Goal: Information Seeking & Learning: Learn about a topic

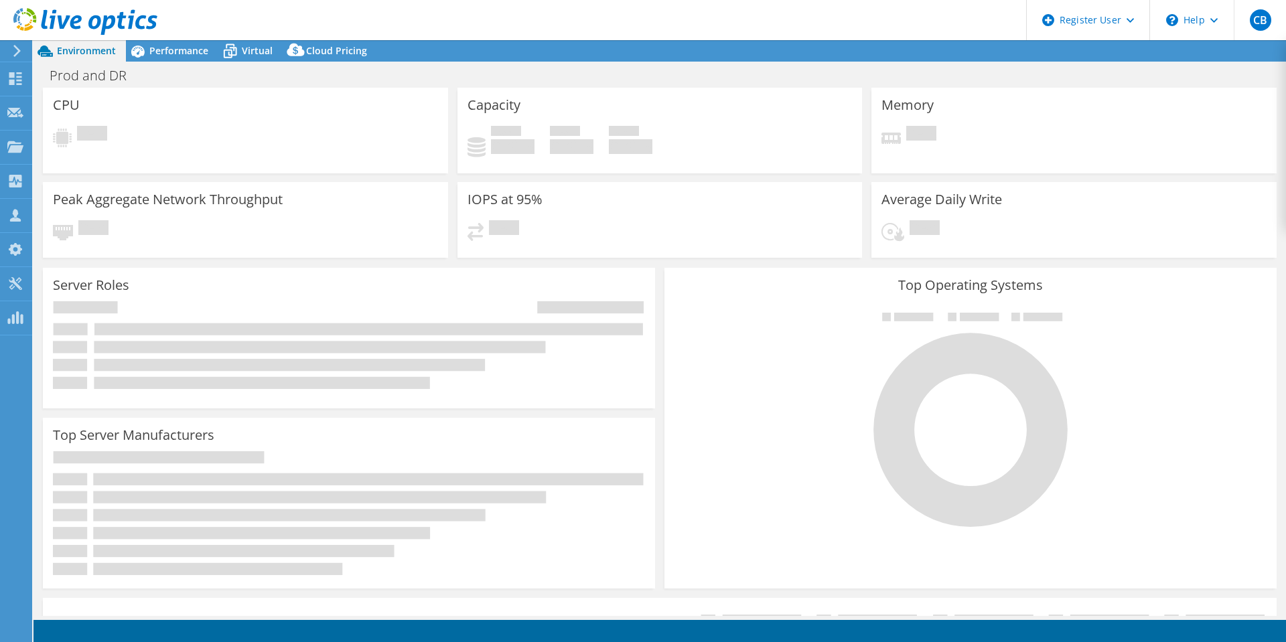
select select "USD"
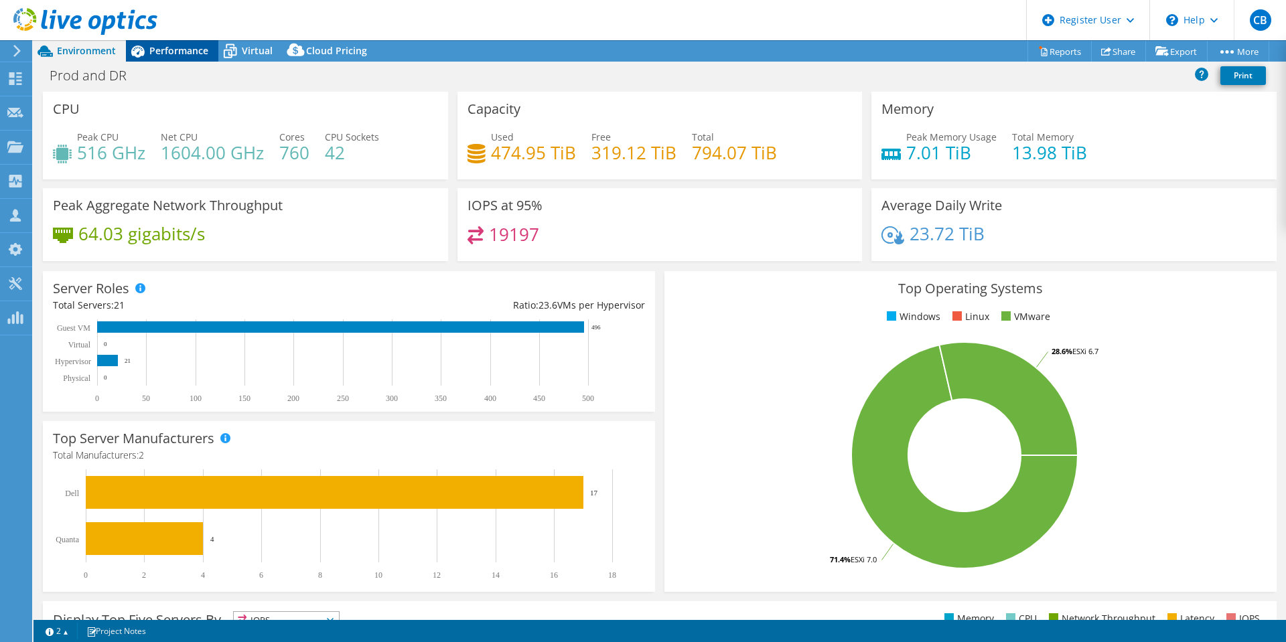
click at [172, 52] on span "Performance" at bounding box center [178, 50] width 59 height 13
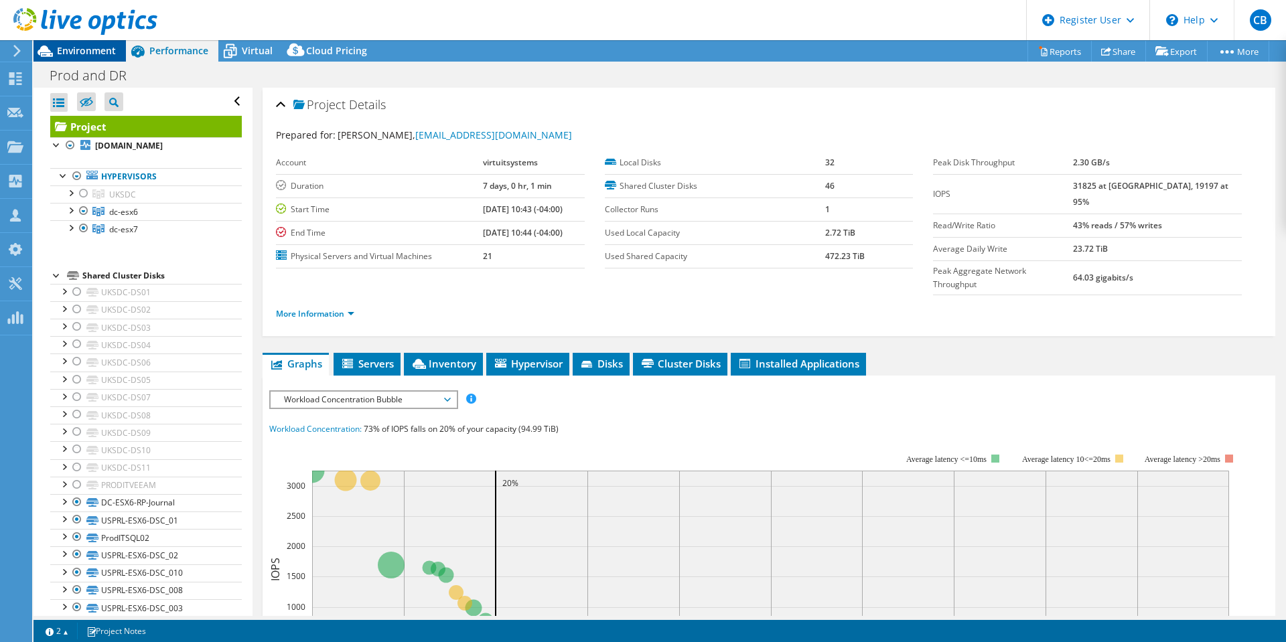
click at [86, 54] on span "Environment" at bounding box center [86, 50] width 59 height 13
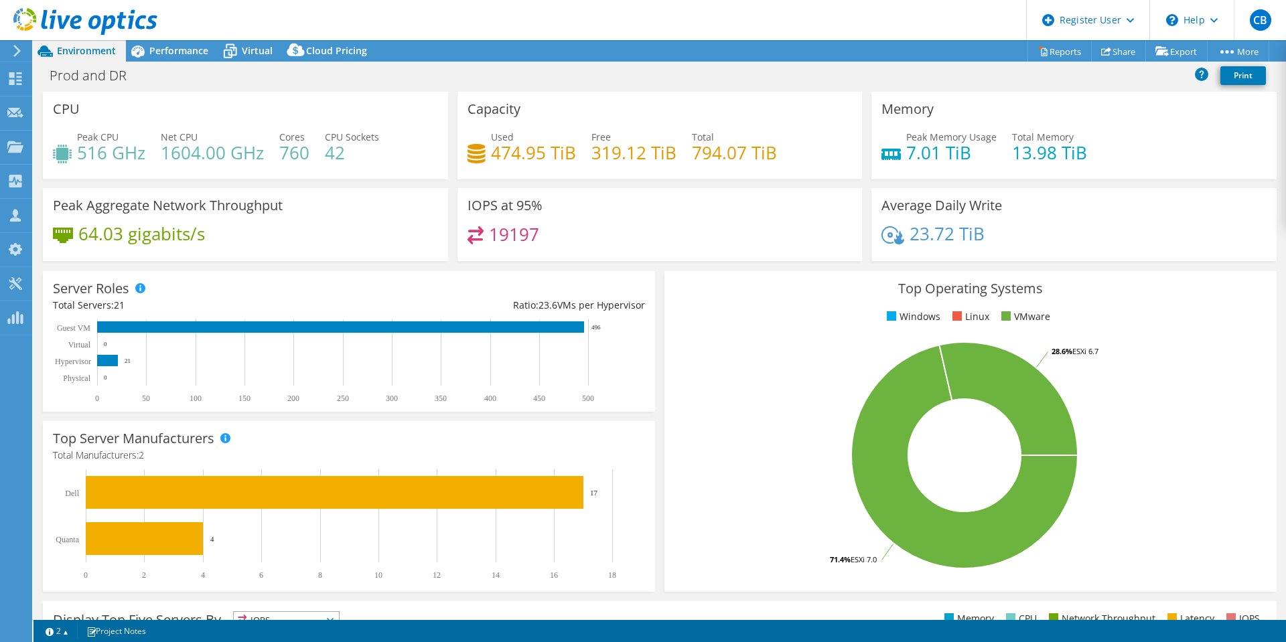
scroll to position [67, 0]
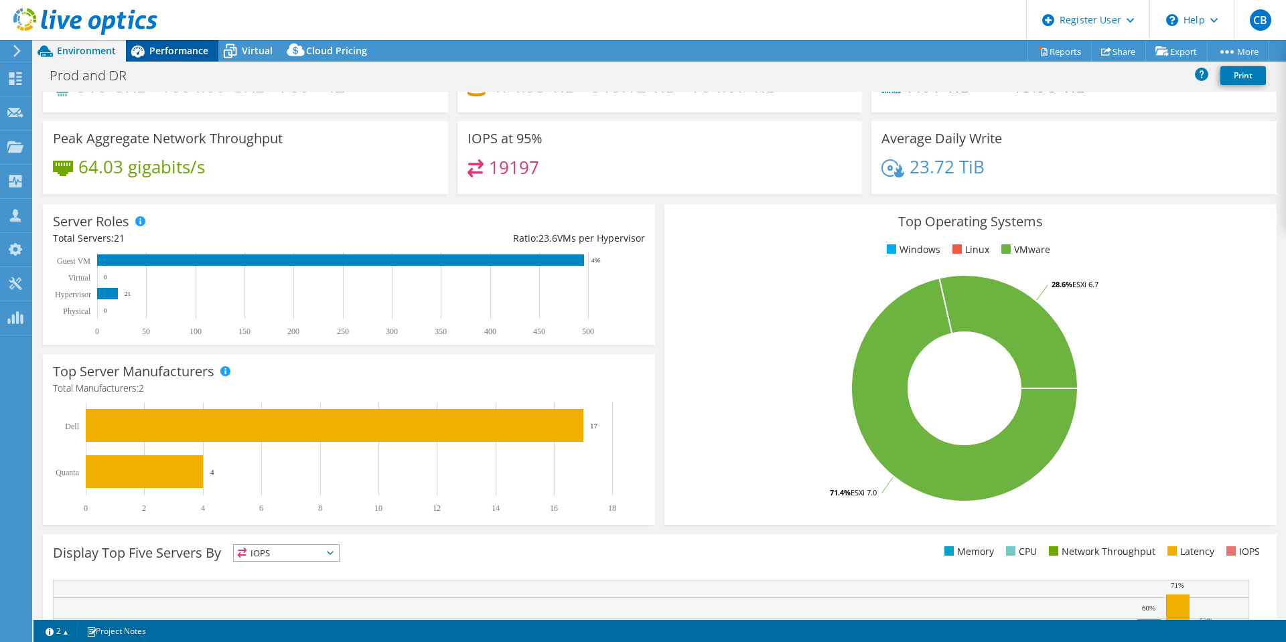
click at [169, 52] on span "Performance" at bounding box center [178, 50] width 59 height 13
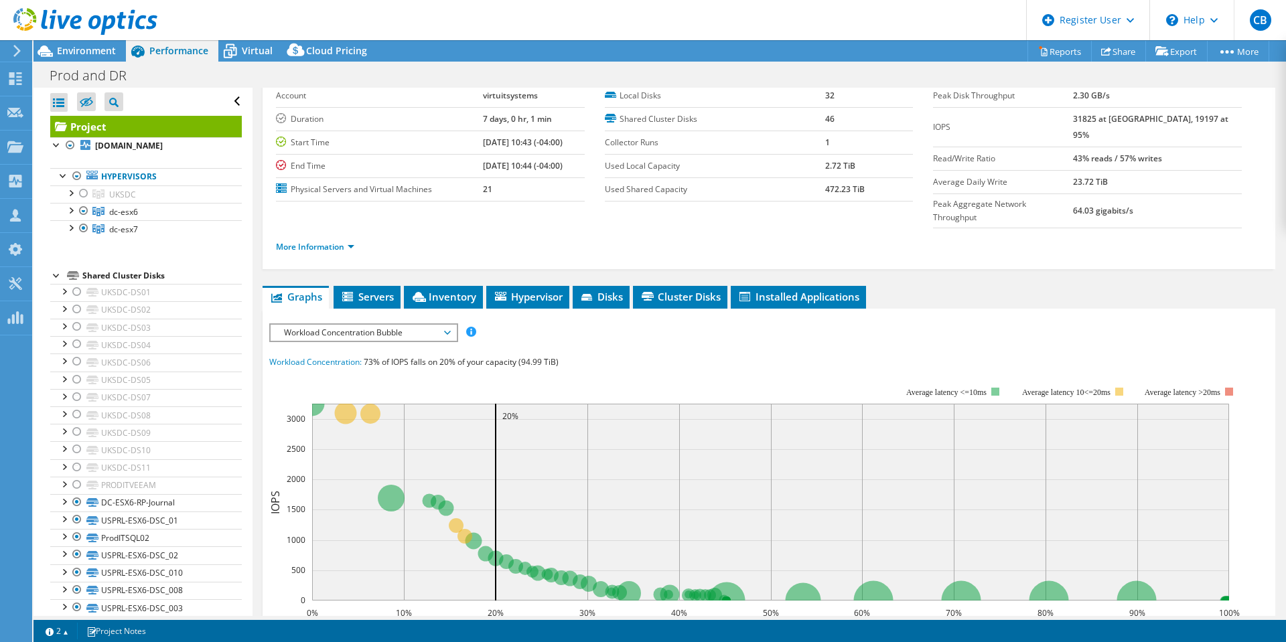
click at [436, 325] on span "Workload Concentration Bubble" at bounding box center [363, 333] width 172 height 16
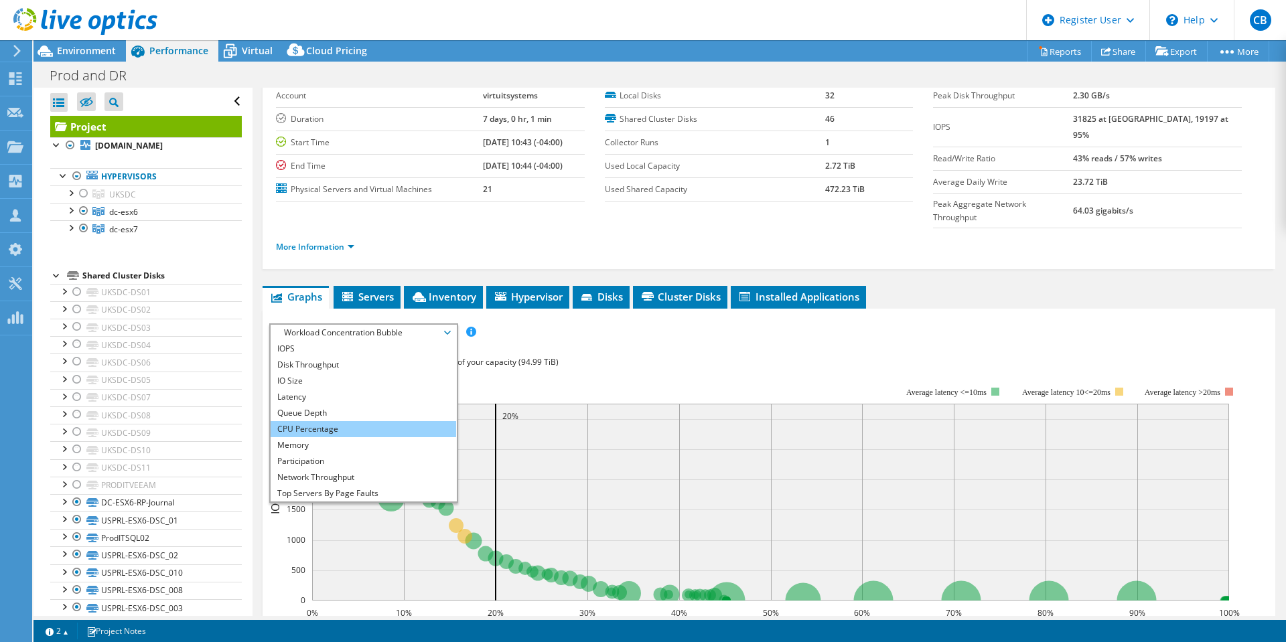
click at [312, 421] on li "CPU Percentage" at bounding box center [364, 429] width 186 height 16
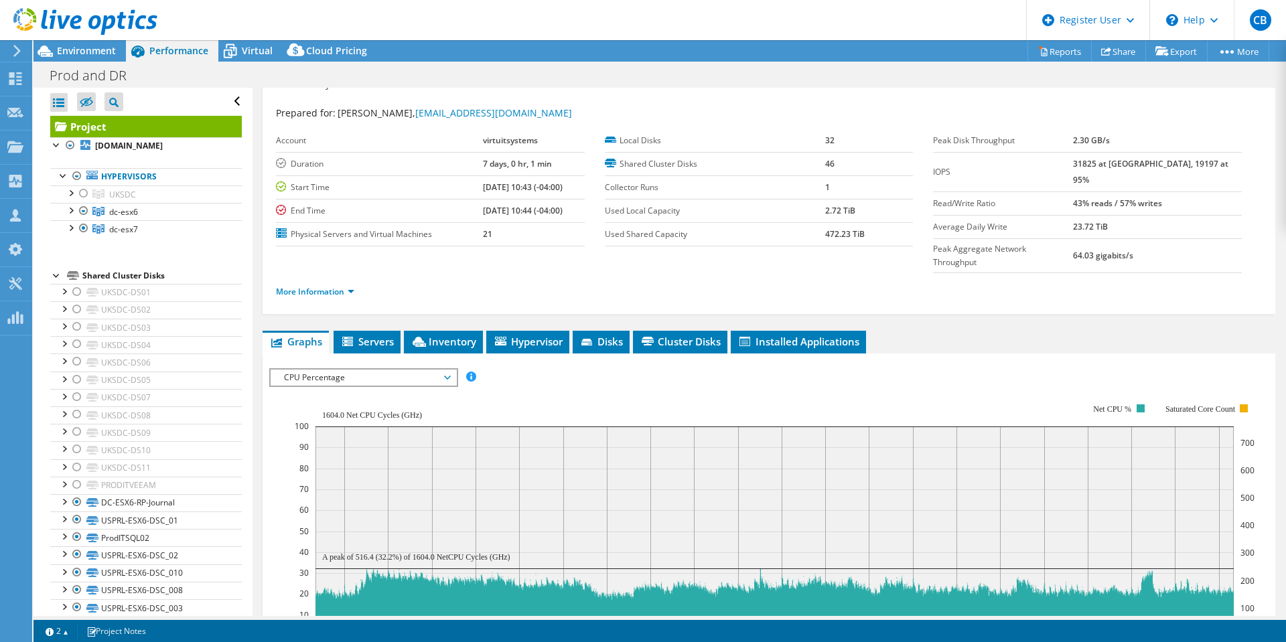
scroll to position [0, 0]
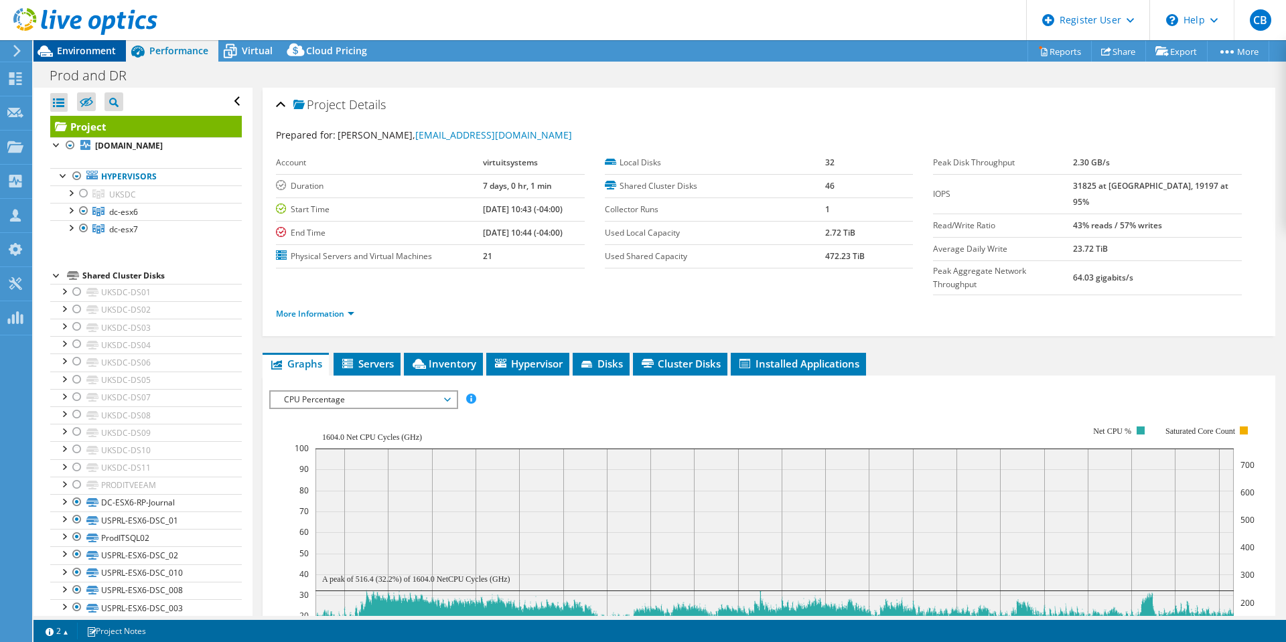
click at [87, 51] on span "Environment" at bounding box center [86, 50] width 59 height 13
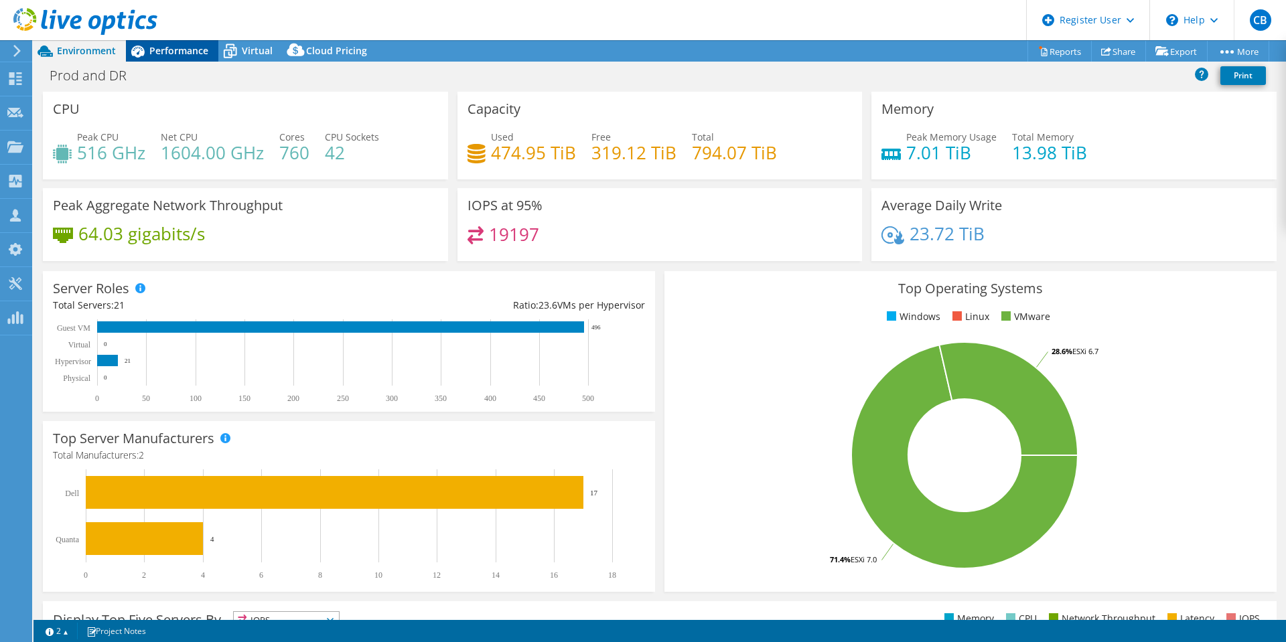
click at [167, 48] on span "Performance" at bounding box center [178, 50] width 59 height 13
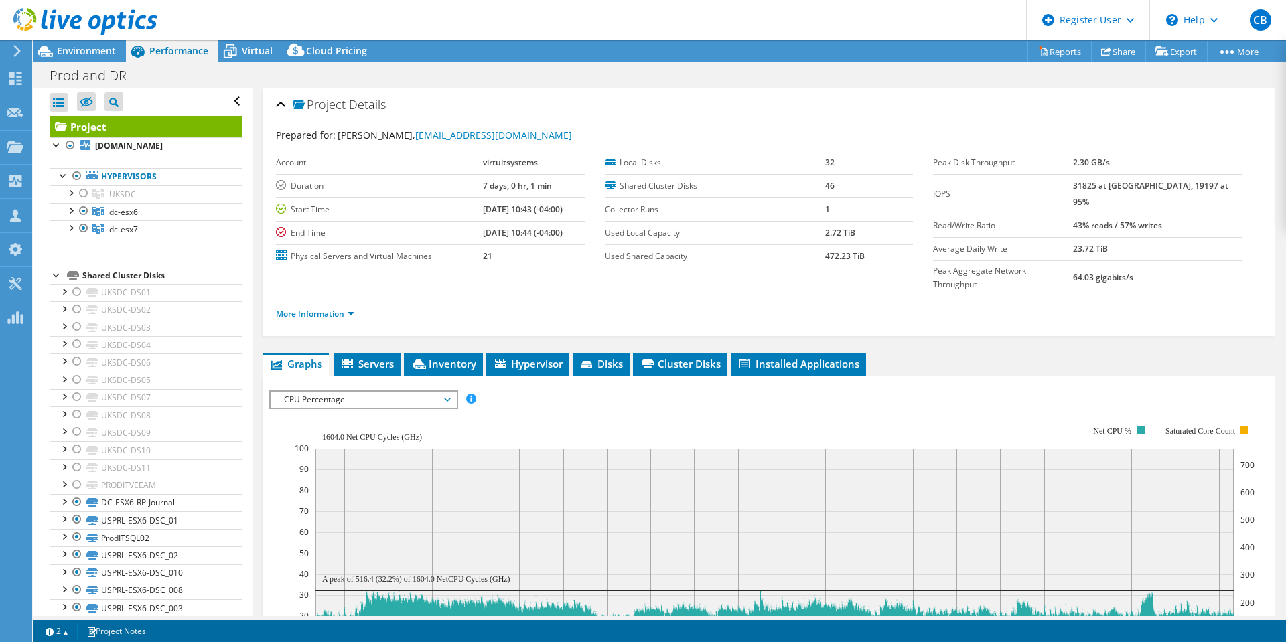
click at [340, 392] on span "CPU Percentage" at bounding box center [363, 400] width 172 height 16
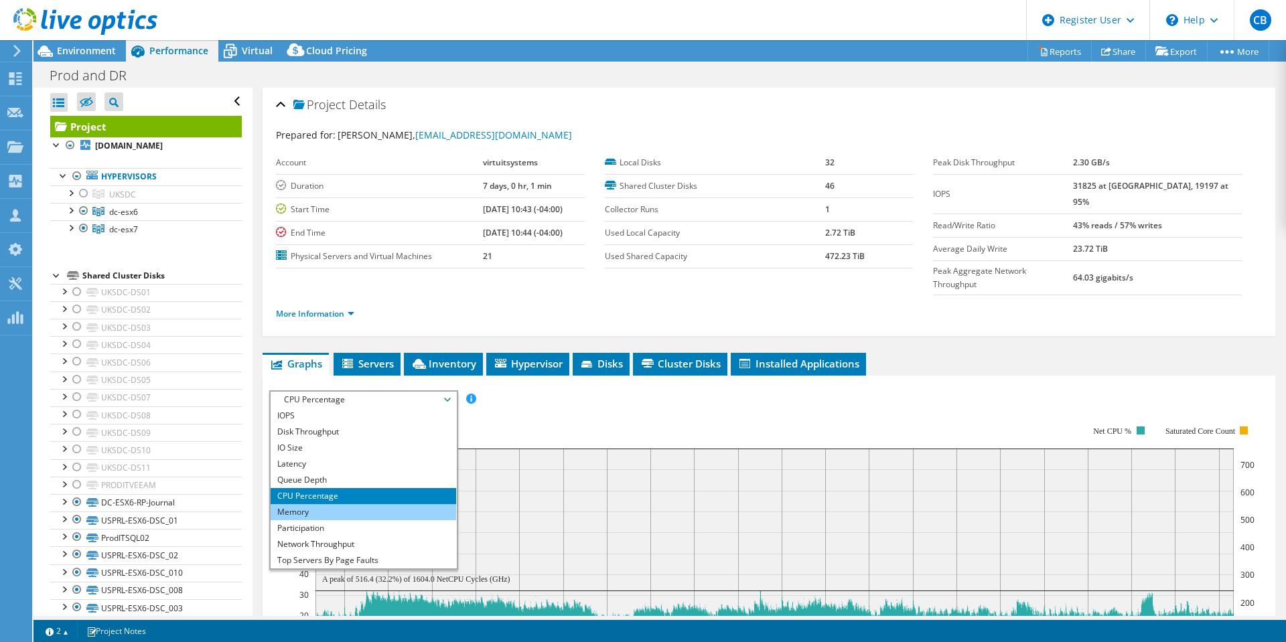
click at [303, 504] on li "Memory" at bounding box center [364, 512] width 186 height 16
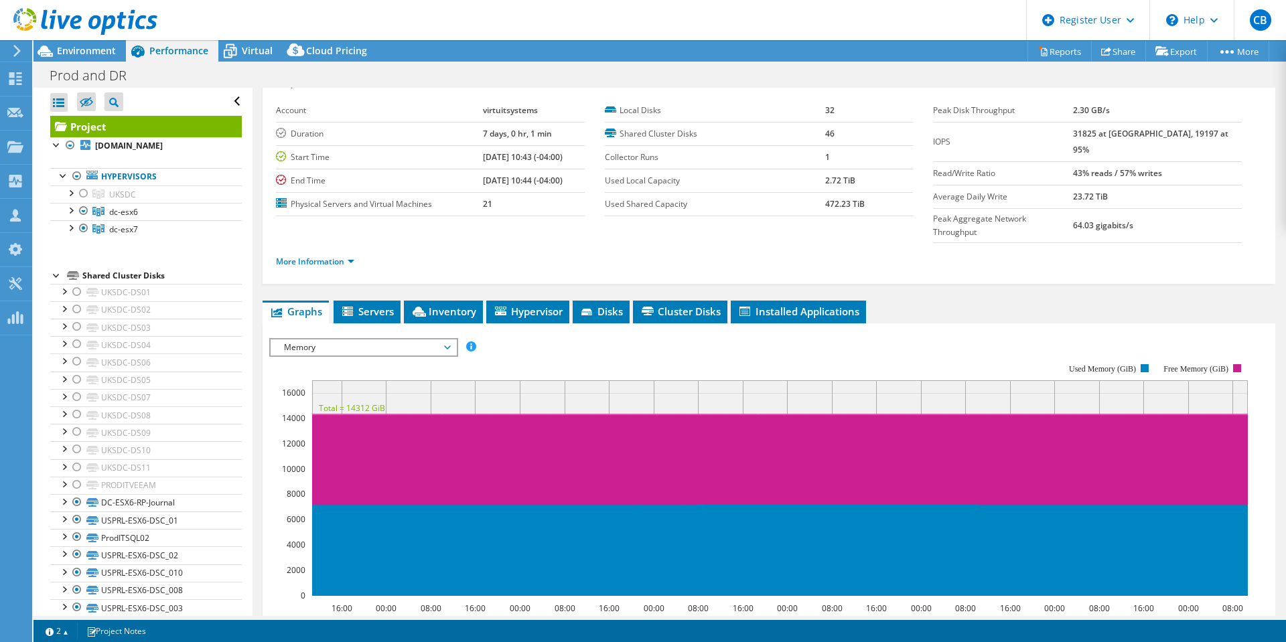
scroll to position [67, 0]
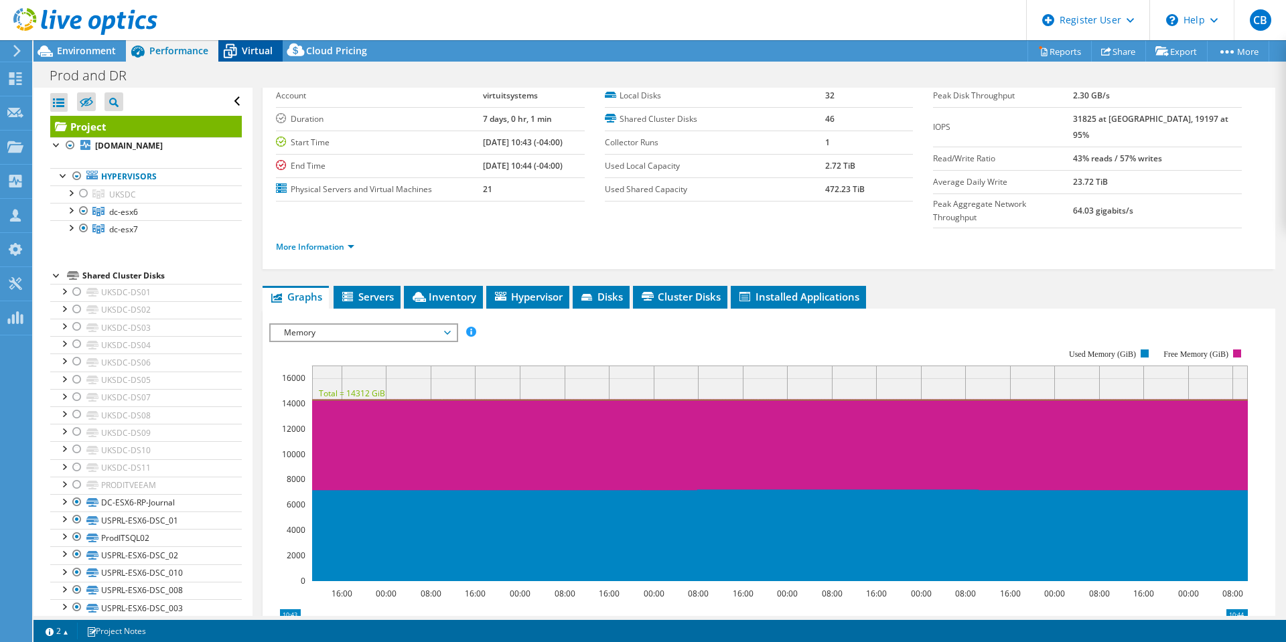
click at [247, 48] on span "Virtual" at bounding box center [257, 50] width 31 height 13
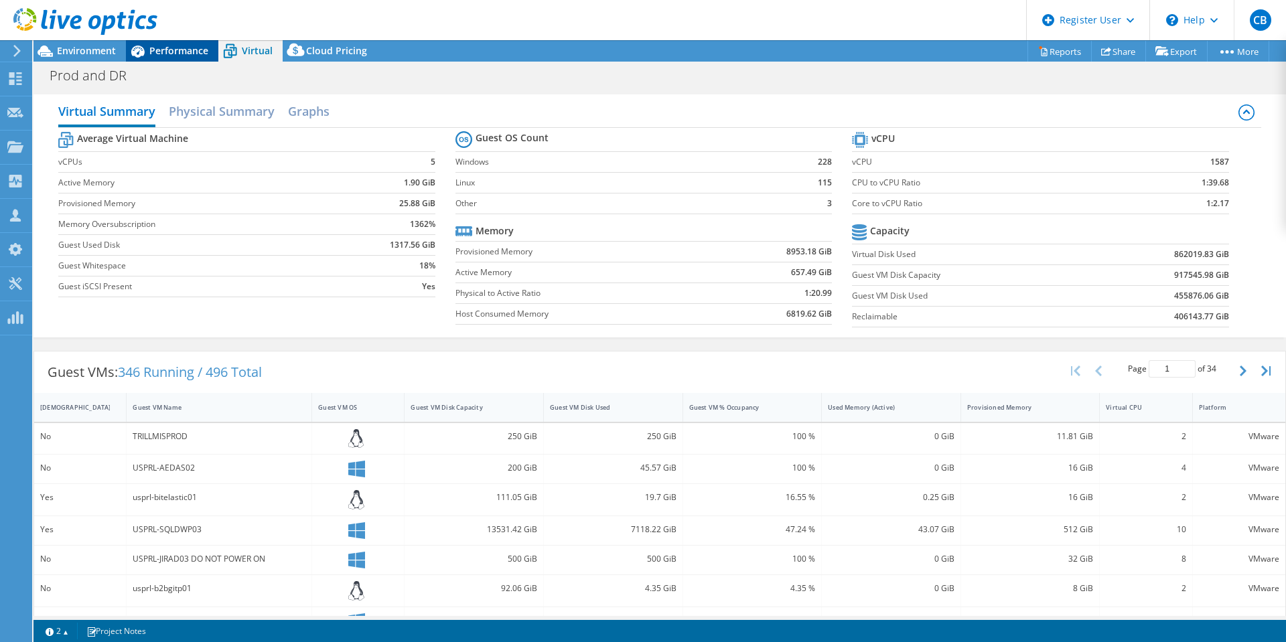
click at [169, 48] on span "Performance" at bounding box center [178, 50] width 59 height 13
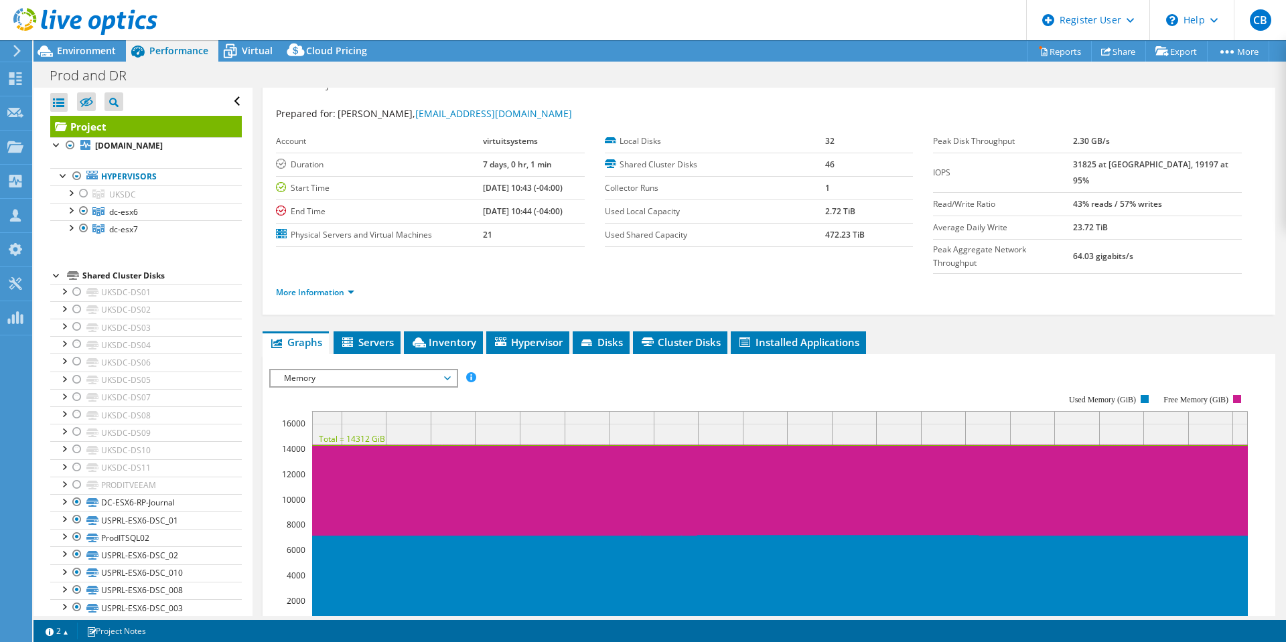
scroll to position [0, 0]
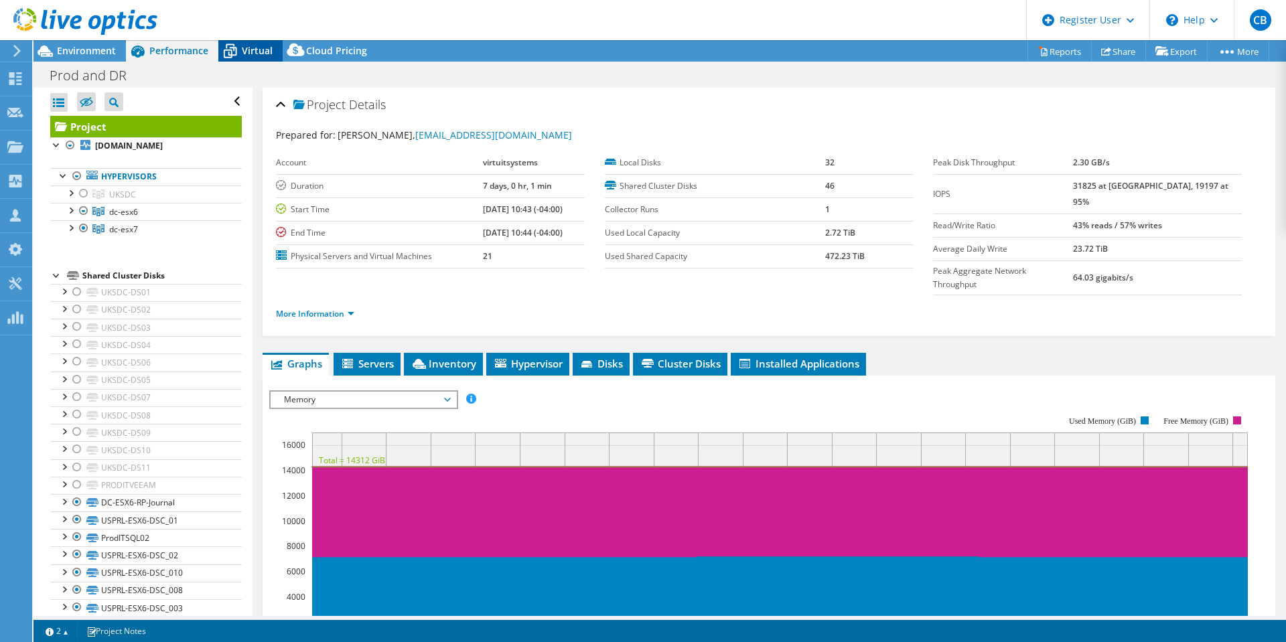
click at [244, 49] on span "Virtual" at bounding box center [257, 50] width 31 height 13
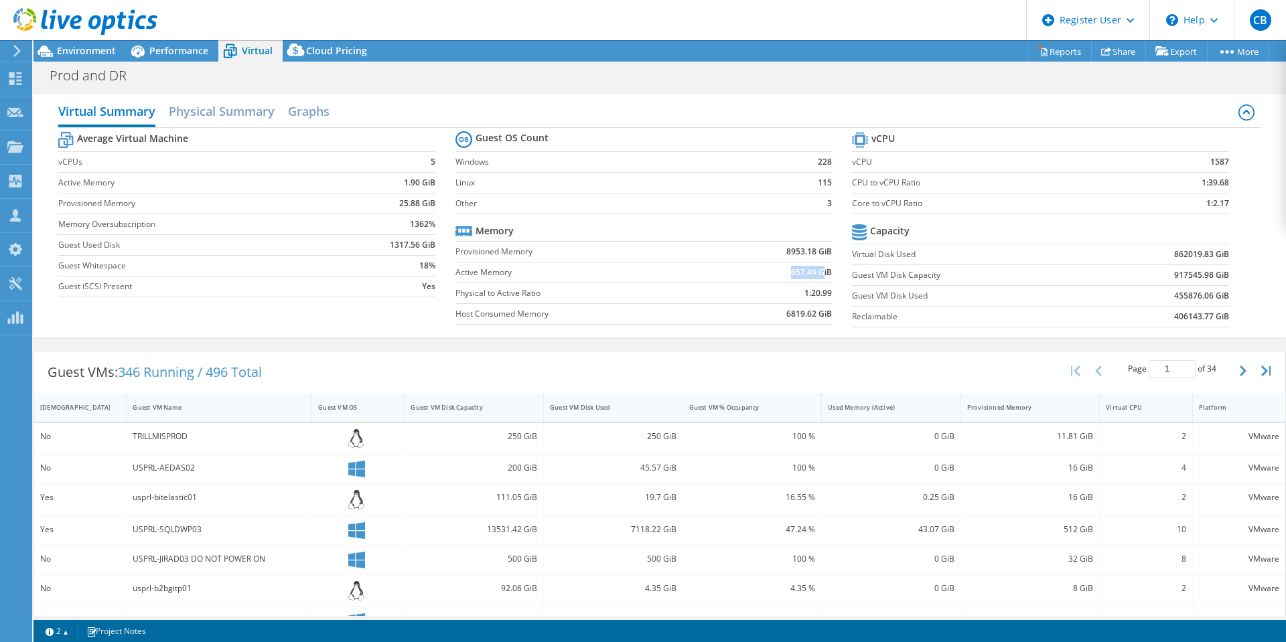
drag, startPoint x: 785, startPoint y: 277, endPoint x: 816, endPoint y: 272, distance: 31.2
click at [816, 272] on b "657.49 GiB" at bounding box center [811, 272] width 41 height 13
drag, startPoint x: 397, startPoint y: 202, endPoint x: 430, endPoint y: 206, distance: 33.7
click at [430, 206] on b "25.88 GiB" at bounding box center [417, 203] width 36 height 13
click at [172, 54] on span "Performance" at bounding box center [178, 50] width 59 height 13
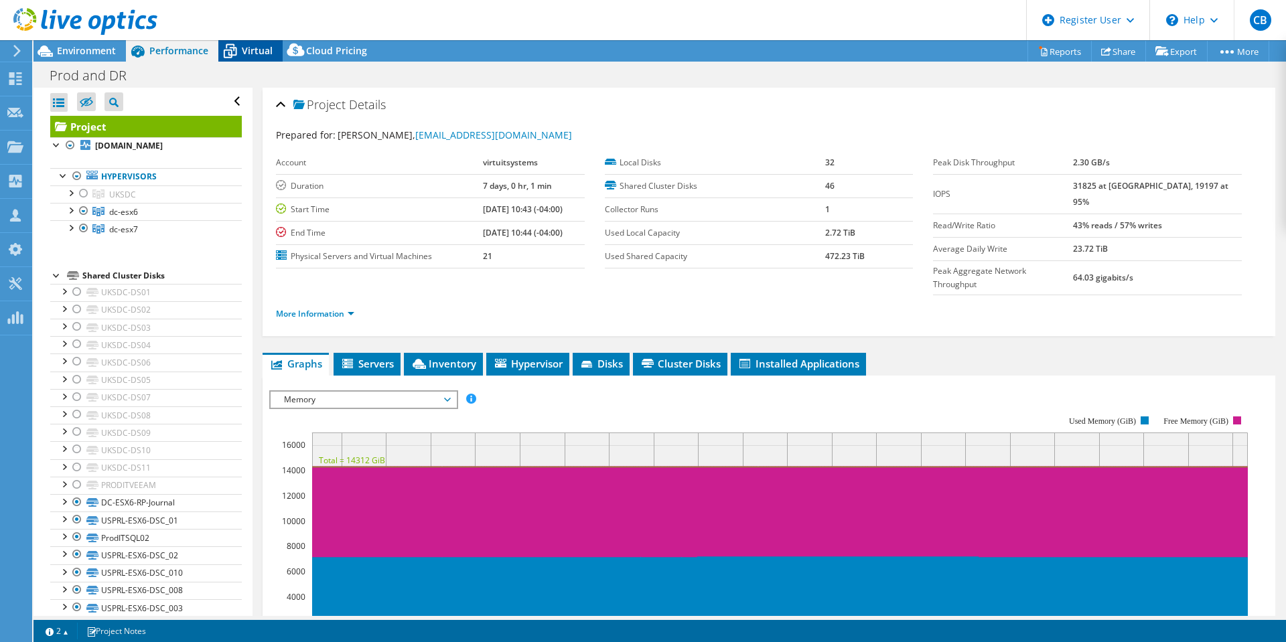
click at [260, 51] on span "Virtual" at bounding box center [257, 50] width 31 height 13
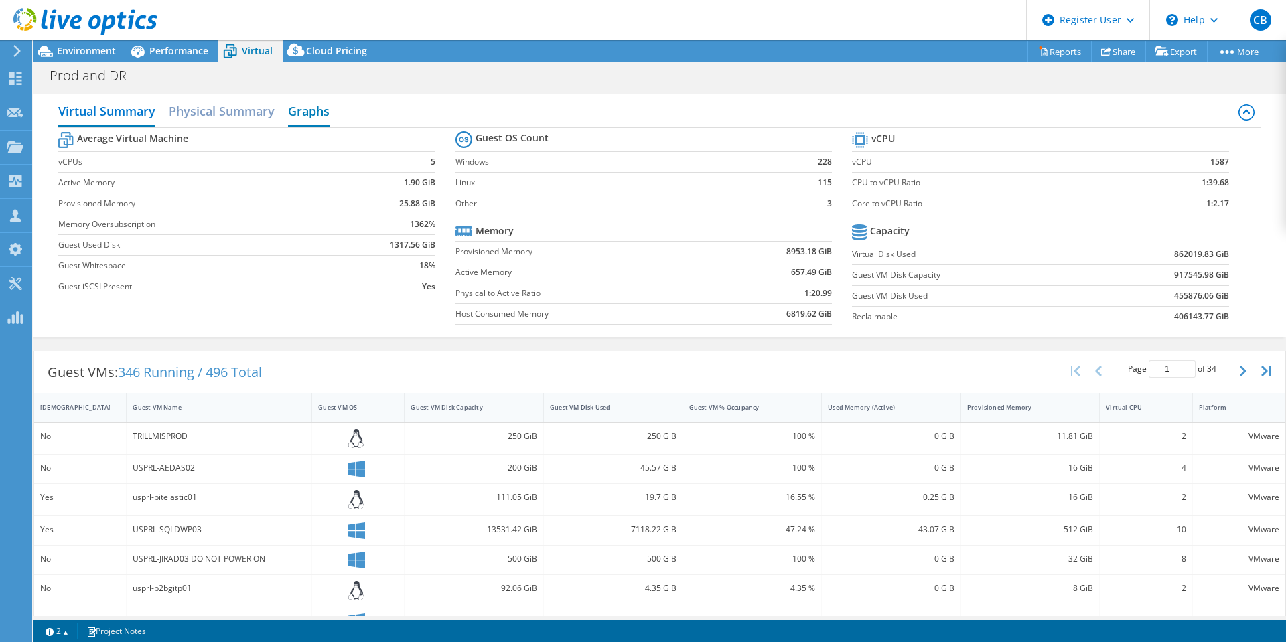
click at [311, 108] on h2 "Graphs" at bounding box center [309, 112] width 42 height 29
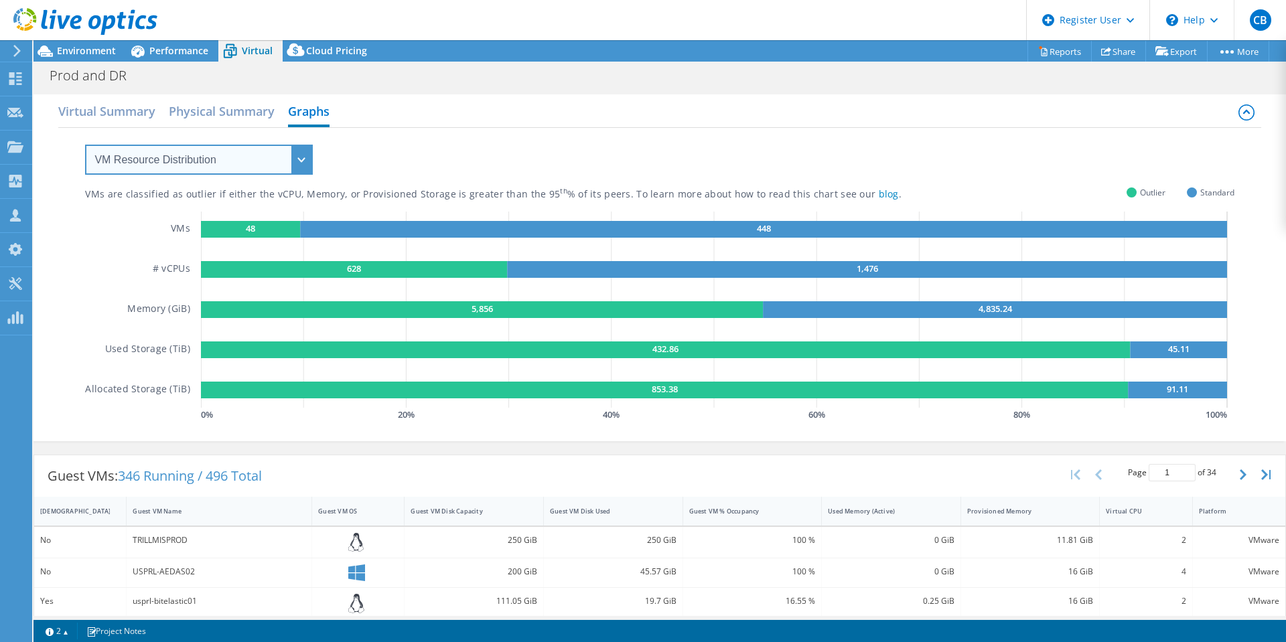
click at [287, 161] on select "VM Resource Distribution Provisioning Contrast Over Provisioning" at bounding box center [199, 160] width 228 height 30
select select "Over Provisioning"
click at [85, 145] on select "VM Resource Distribution Provisioning Contrast Over Provisioning" at bounding box center [199, 160] width 228 height 30
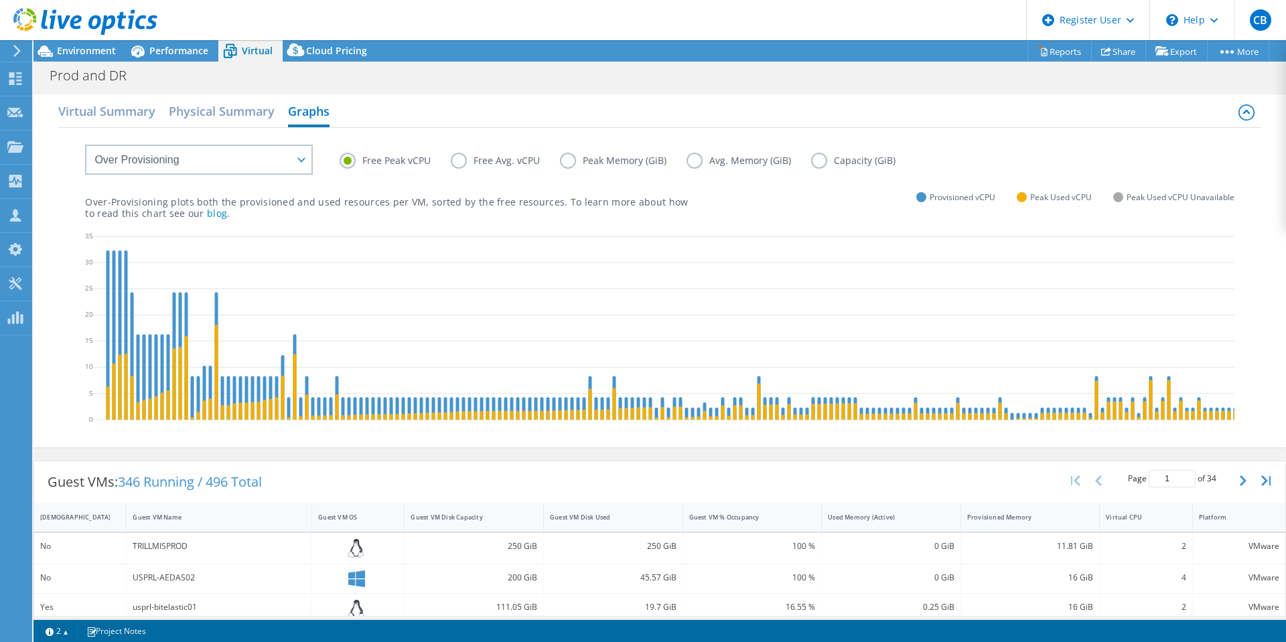
click at [565, 161] on label "Peak Memory (GiB)" at bounding box center [623, 161] width 127 height 16
click at [0, 0] on input "Peak Memory (GiB)" at bounding box center [0, 0] width 0 height 0
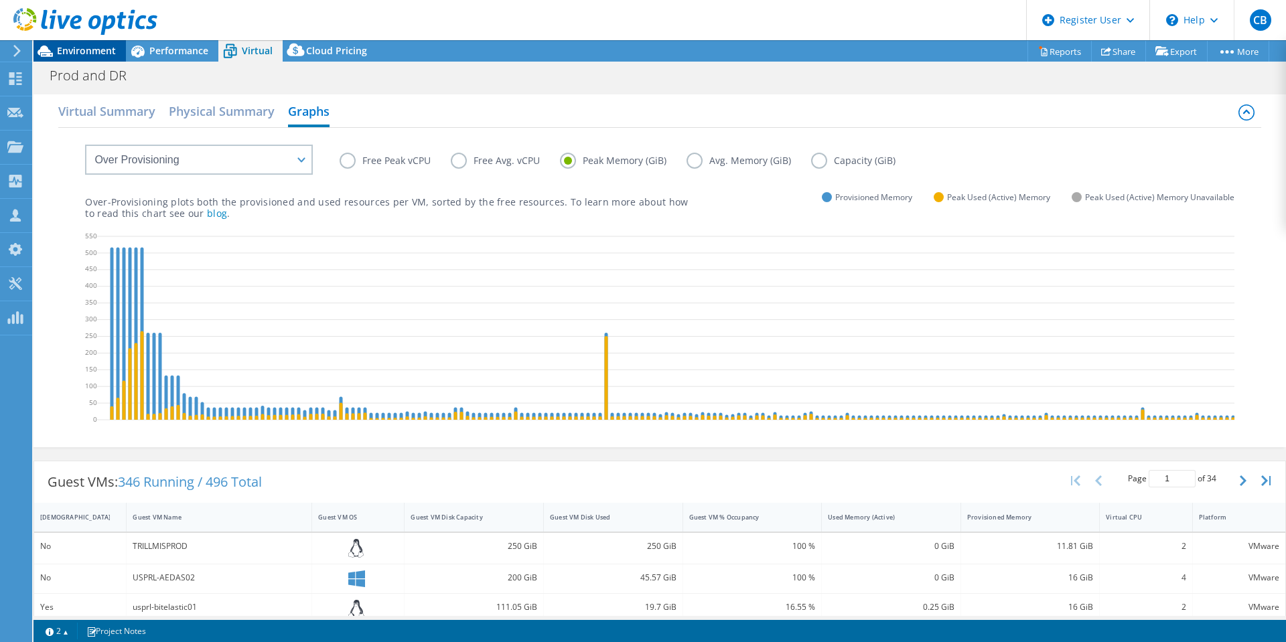
click at [87, 53] on span "Environment" at bounding box center [86, 50] width 59 height 13
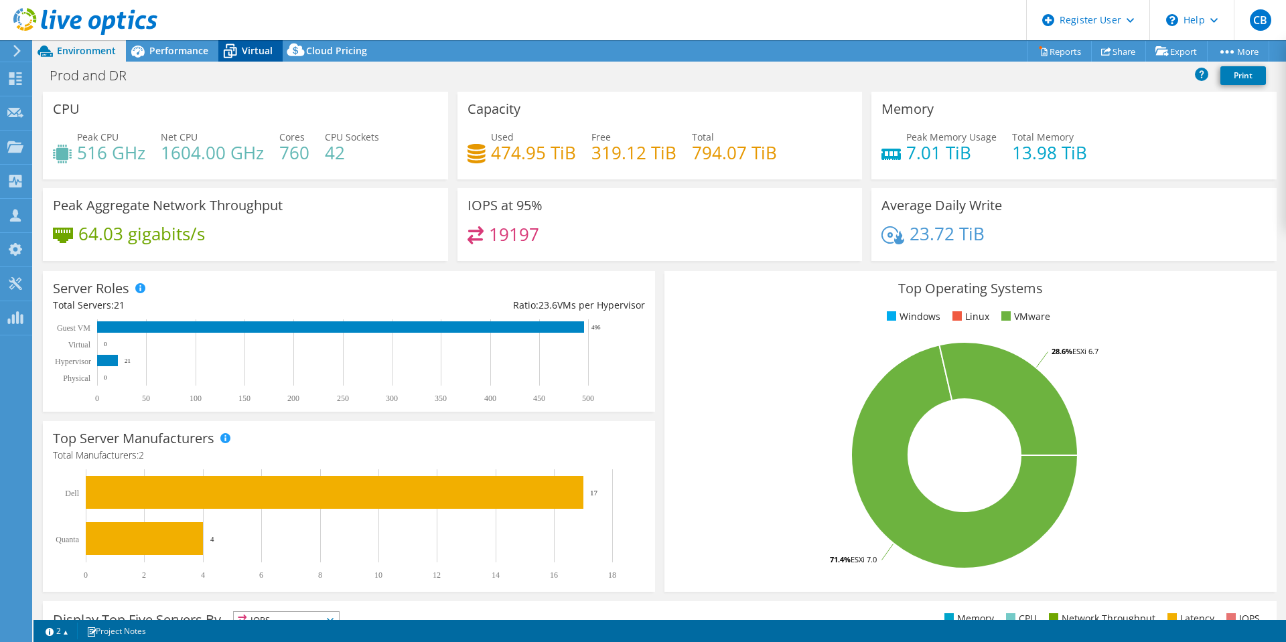
click at [257, 48] on span "Virtual" at bounding box center [257, 50] width 31 height 13
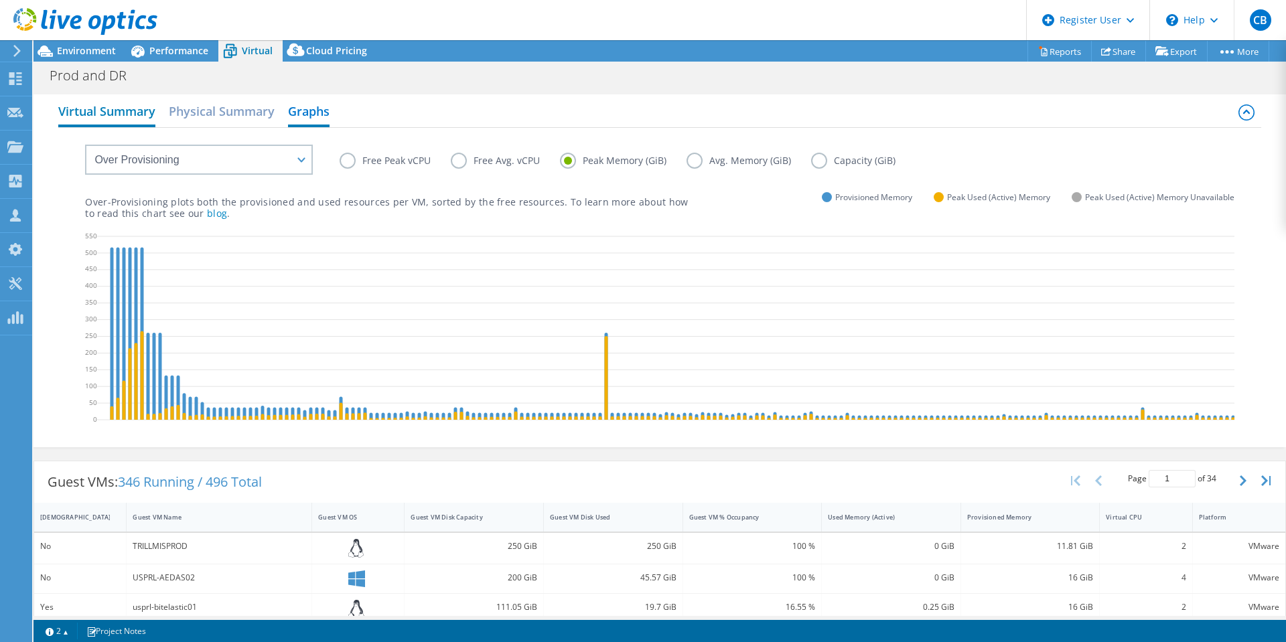
click at [122, 108] on h2 "Virtual Summary" at bounding box center [106, 112] width 97 height 29
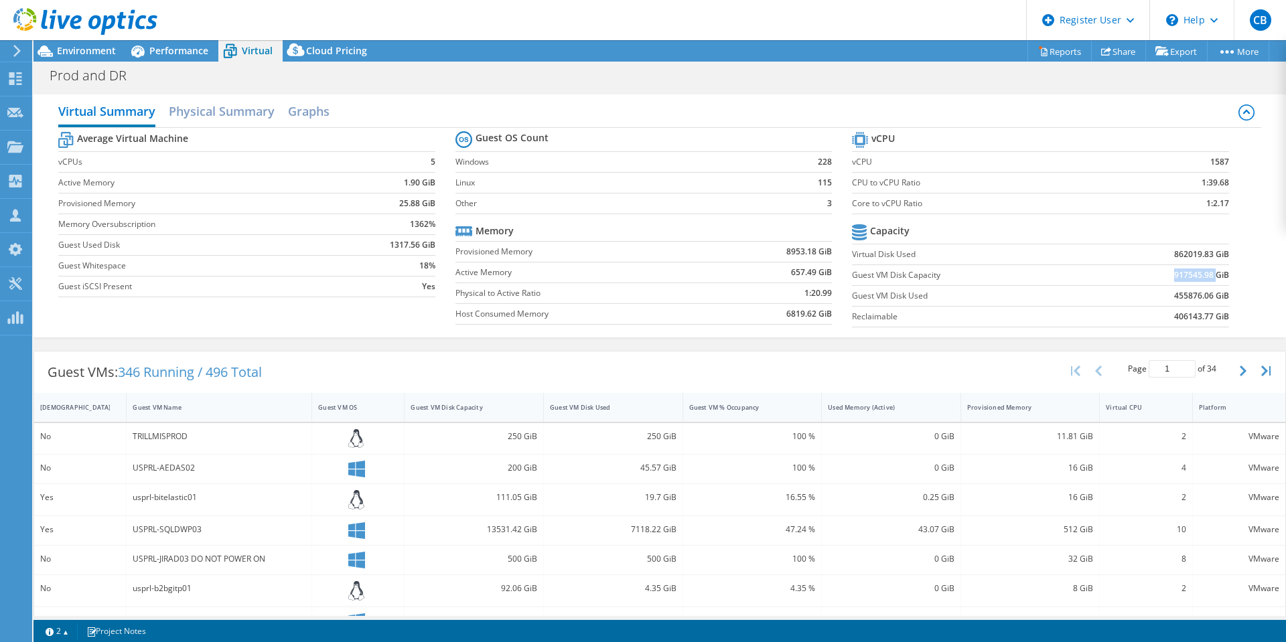
drag, startPoint x: 1164, startPoint y: 275, endPoint x: 1205, endPoint y: 271, distance: 41.7
click at [1205, 271] on td "917545.98 GiB" at bounding box center [1160, 275] width 138 height 21
click at [168, 48] on span "Performance" at bounding box center [178, 50] width 59 height 13
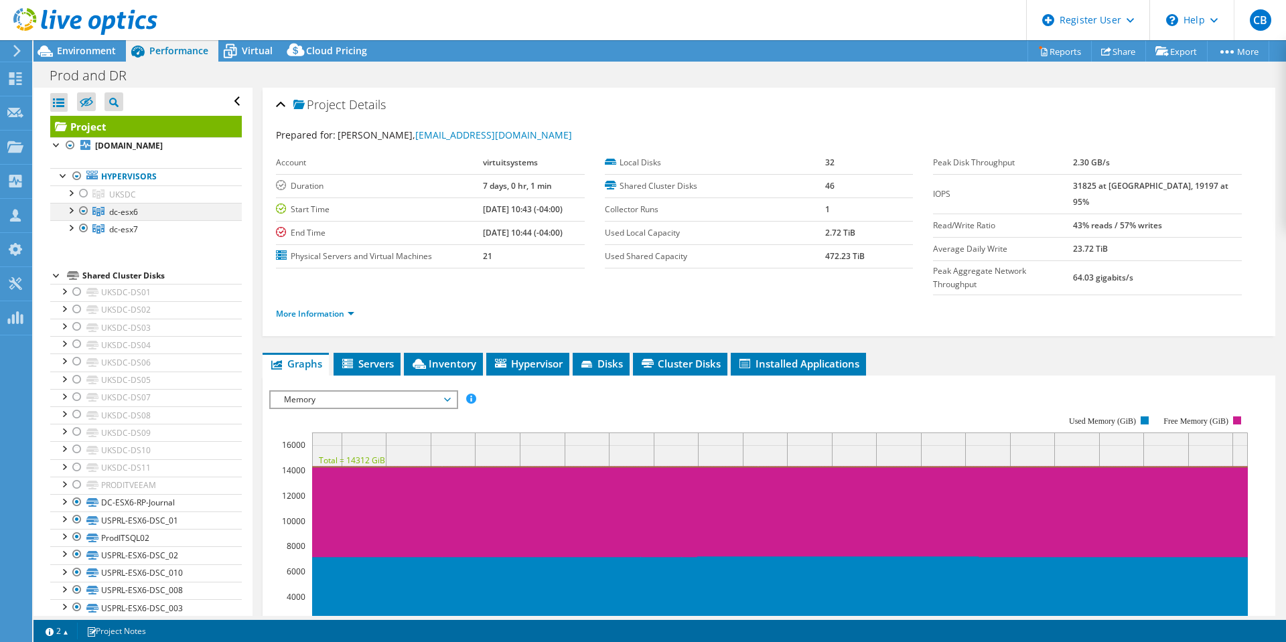
click at [74, 208] on div at bounding box center [70, 209] width 13 height 13
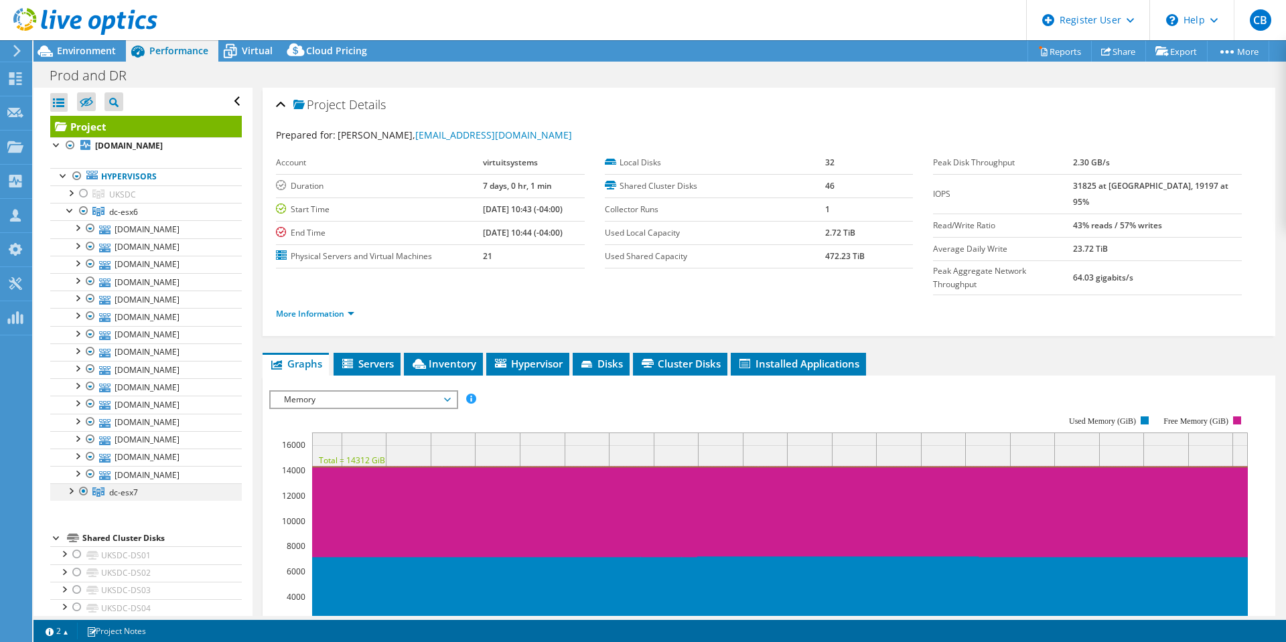
click at [71, 490] on div at bounding box center [70, 490] width 13 height 13
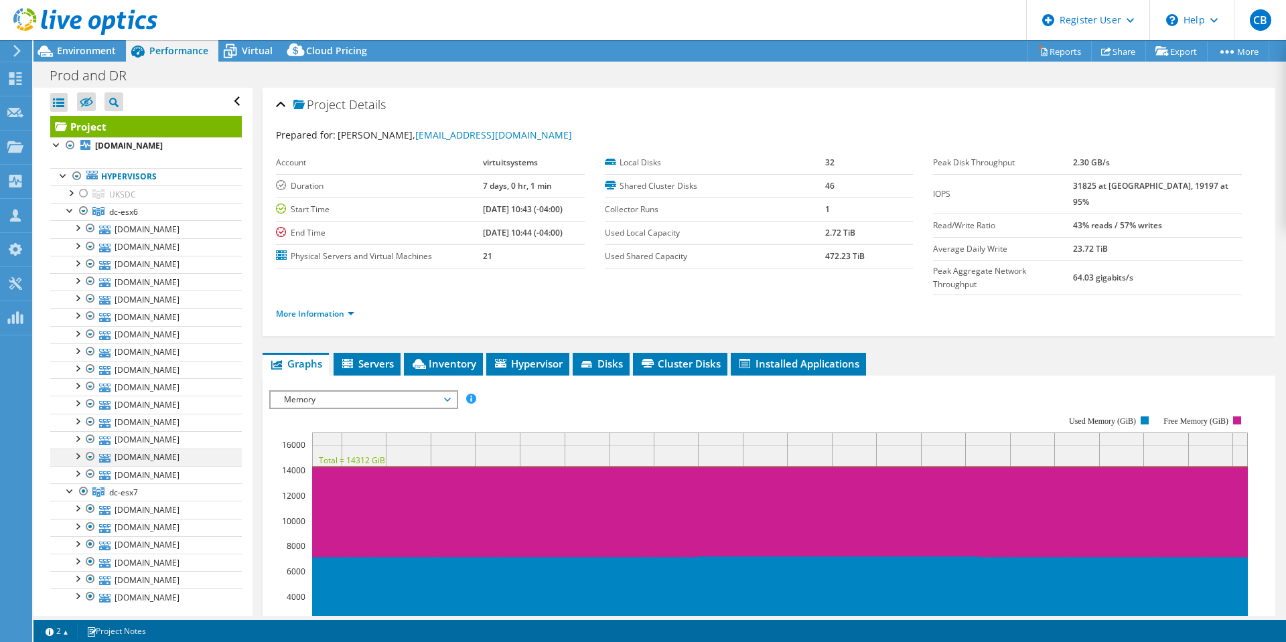
scroll to position [134, 0]
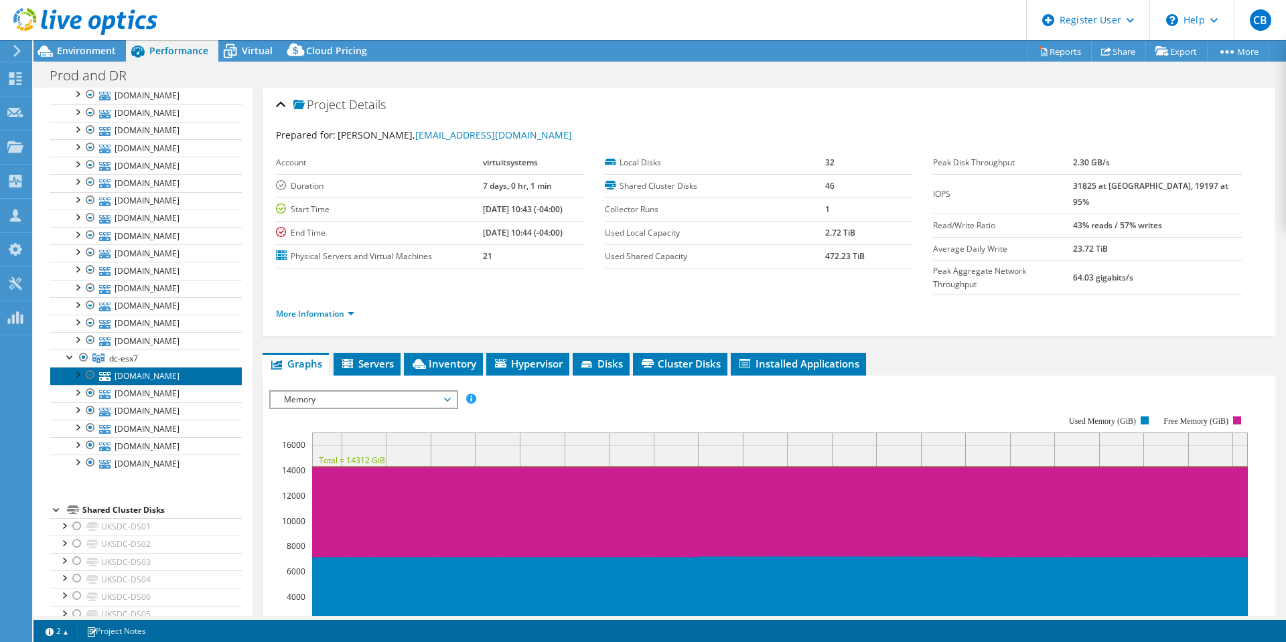
click at [190, 378] on link "dc-esx7a.us.syncsort.com" at bounding box center [146, 375] width 192 height 17
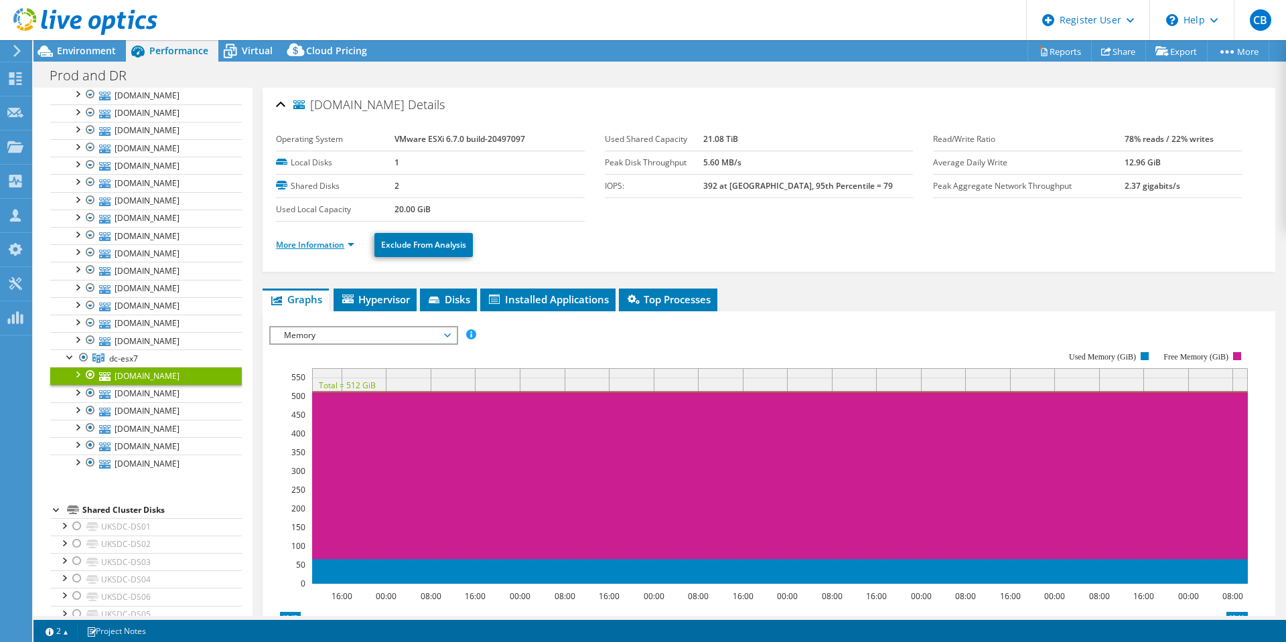
click at [354, 243] on link "More Information" at bounding box center [315, 244] width 78 height 11
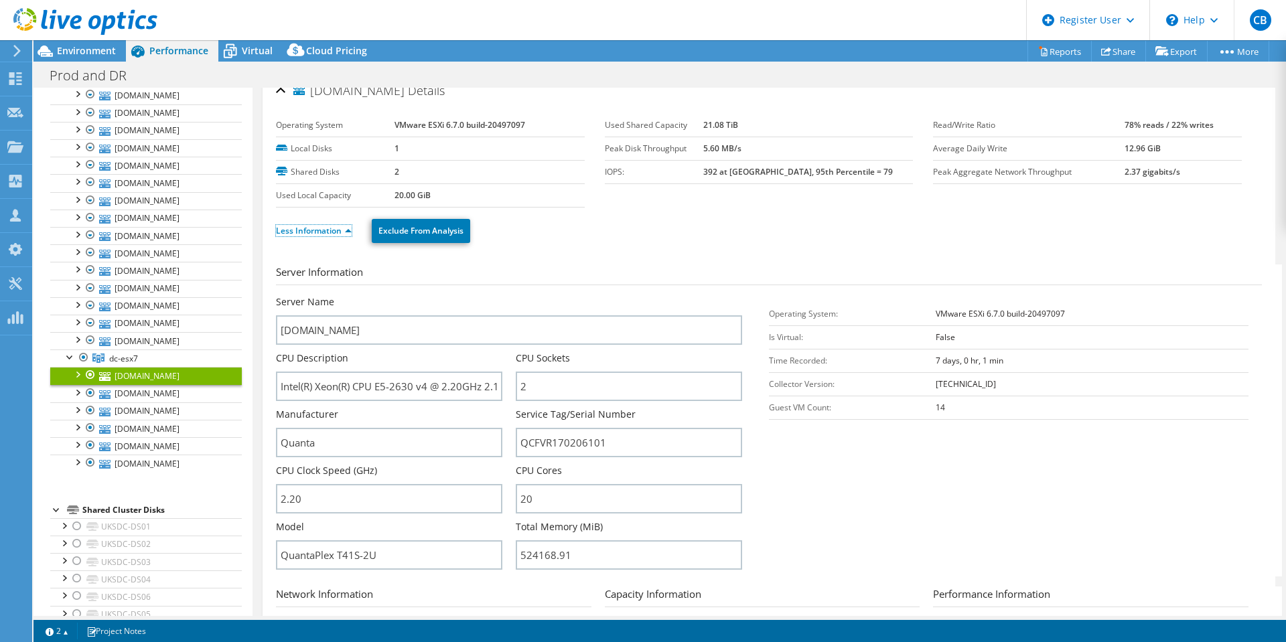
scroll to position [0, 0]
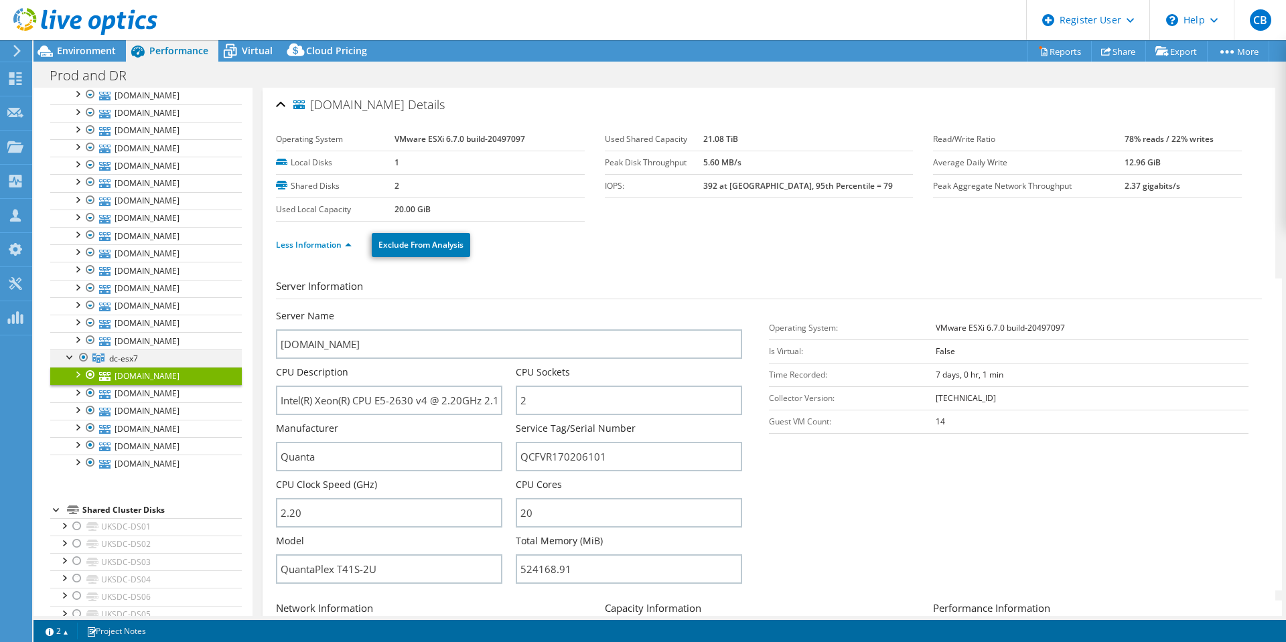
click at [71, 356] on div at bounding box center [70, 356] width 13 height 13
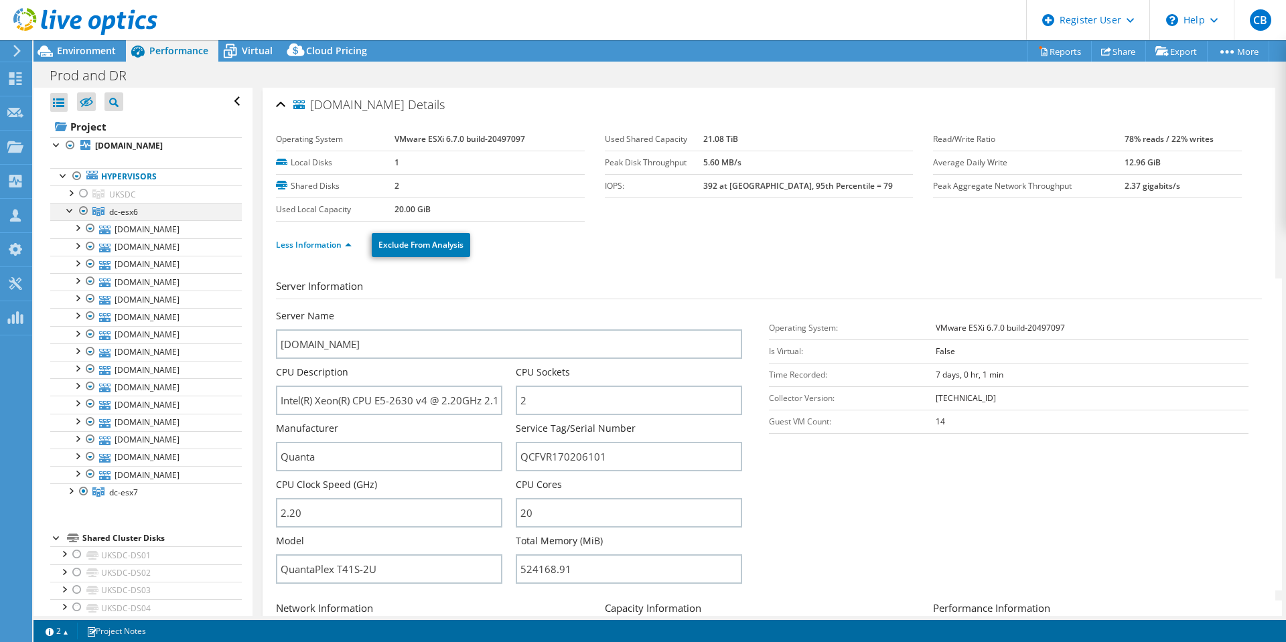
click at [69, 212] on div at bounding box center [70, 209] width 13 height 13
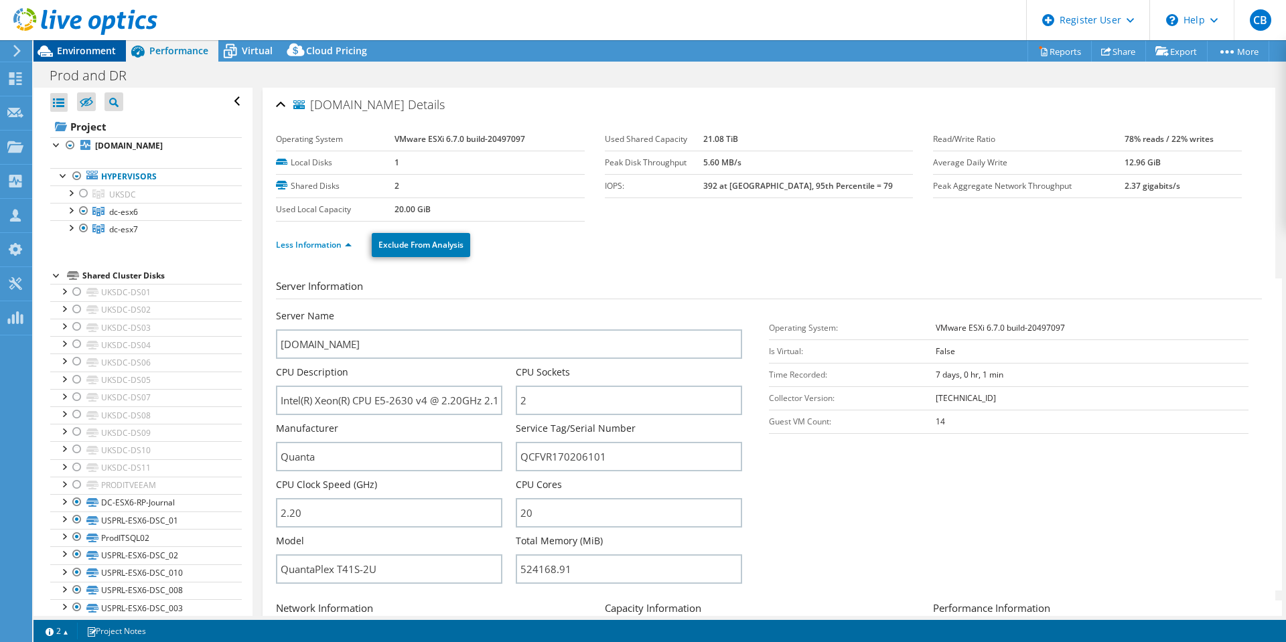
click at [74, 46] on span "Environment" at bounding box center [86, 50] width 59 height 13
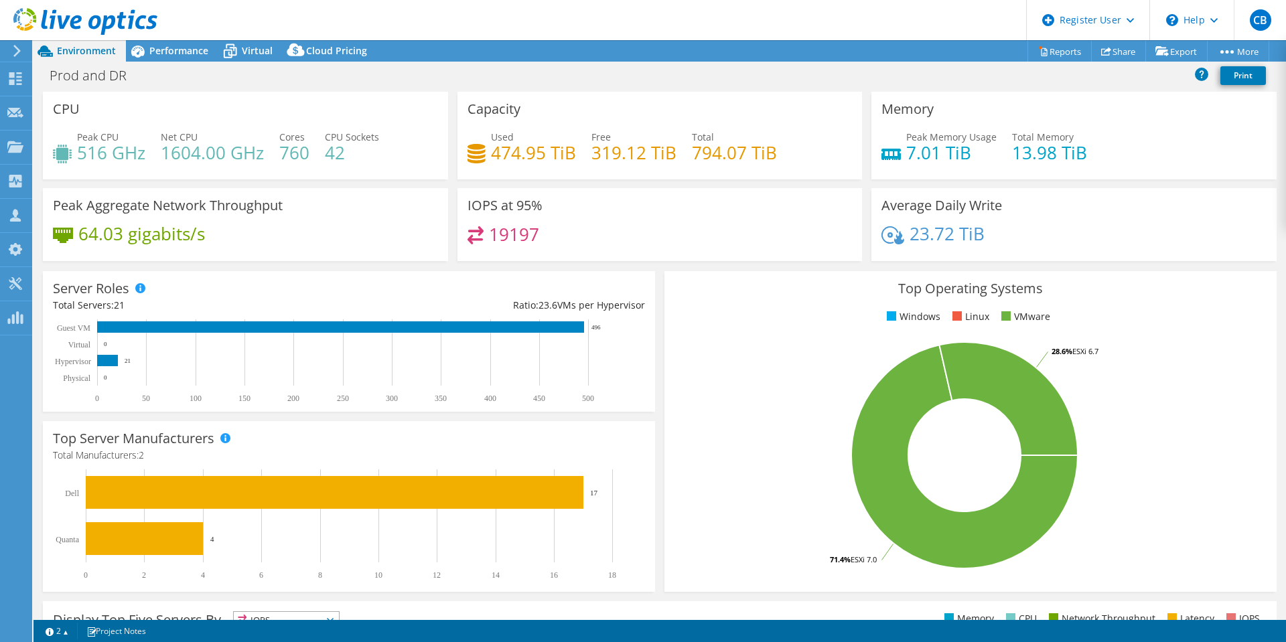
select select "USD"
